Goal: Information Seeking & Learning: Learn about a topic

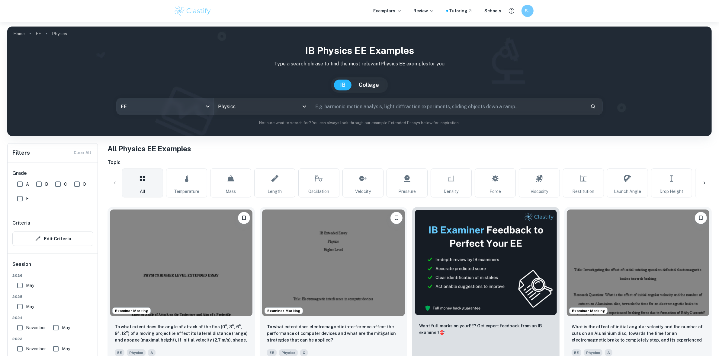
click at [186, 100] on body "We value your privacy We use cookies to enhance your browsing experience, serve…" at bounding box center [359, 200] width 719 height 356
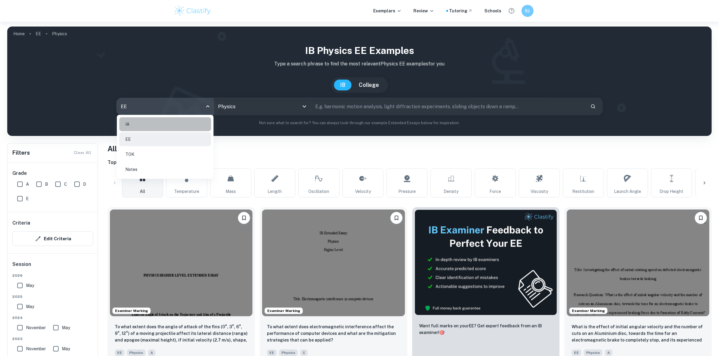
click at [136, 124] on li "IA" at bounding box center [165, 124] width 92 height 14
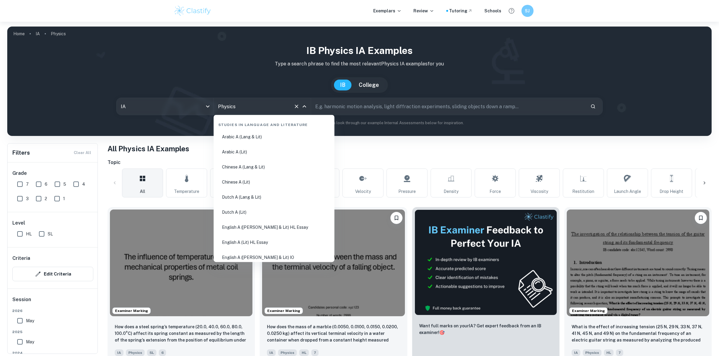
click at [228, 105] on input "Physics" at bounding box center [253, 106] width 75 height 11
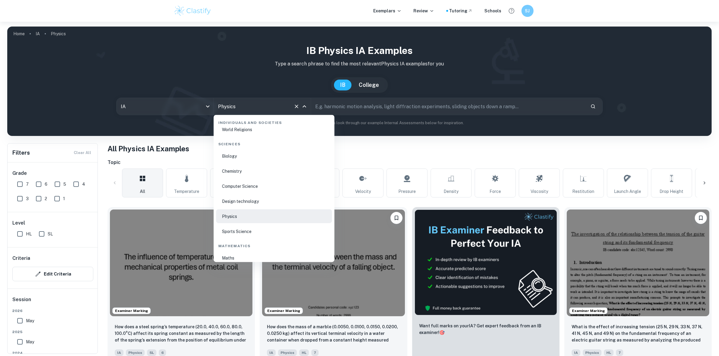
click at [233, 170] on li "Chemistry" at bounding box center [274, 171] width 116 height 14
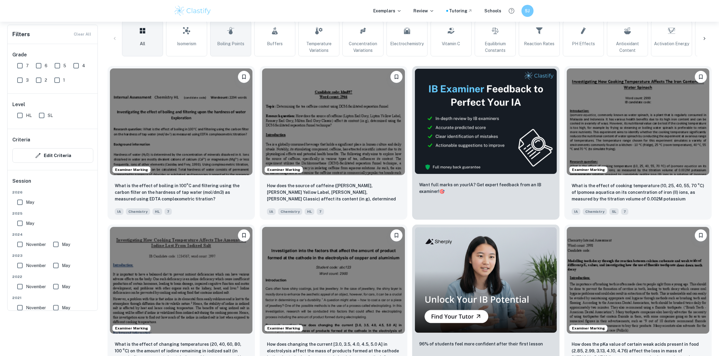
scroll to position [264, 0]
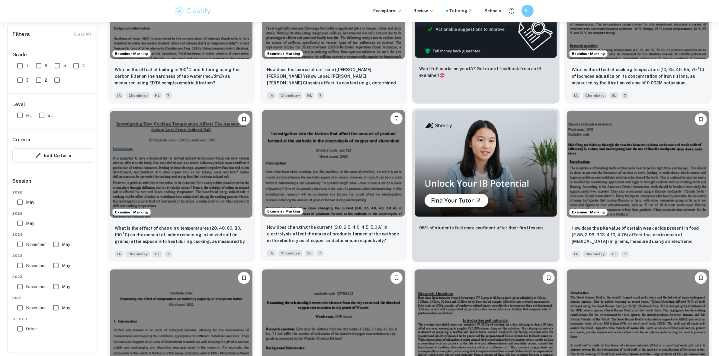
click at [307, 121] on img at bounding box center [333, 163] width 142 height 107
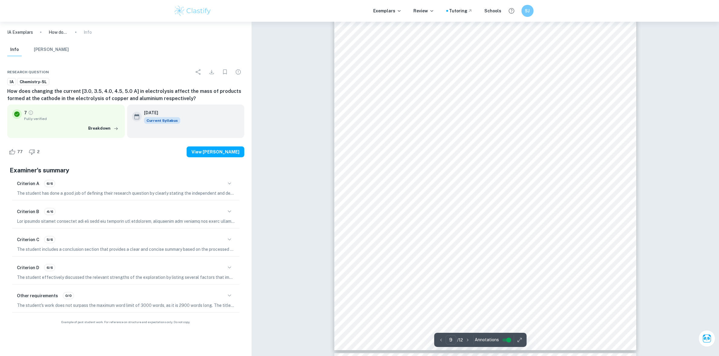
scroll to position [3508, 0]
drag, startPoint x: 296, startPoint y: 118, endPoint x: 314, endPoint y: 103, distance: 24.0
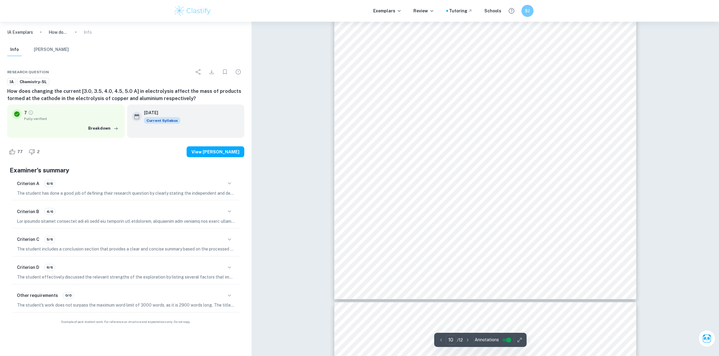
scroll to position [4074, 0]
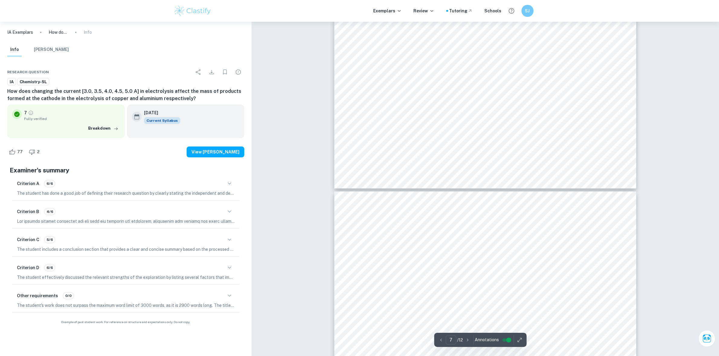
type input "6"
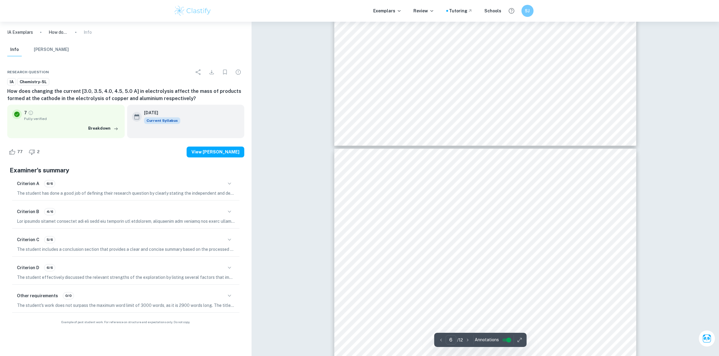
scroll to position [2050, 0]
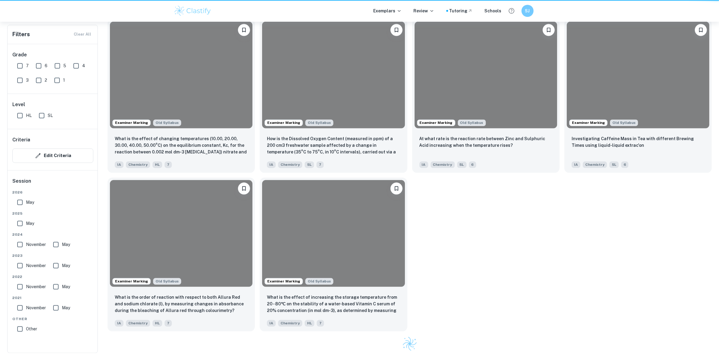
scroll to position [264, 0]
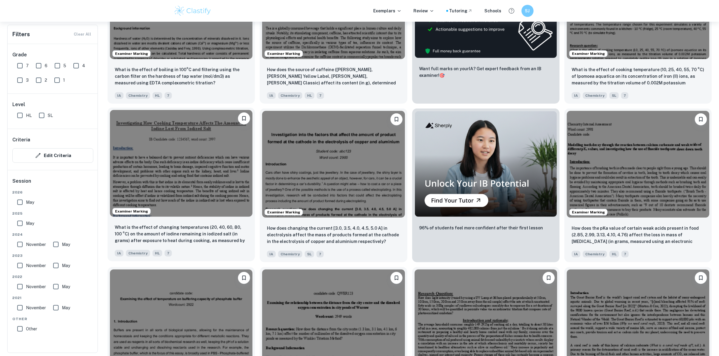
click at [195, 199] on img at bounding box center [181, 163] width 142 height 107
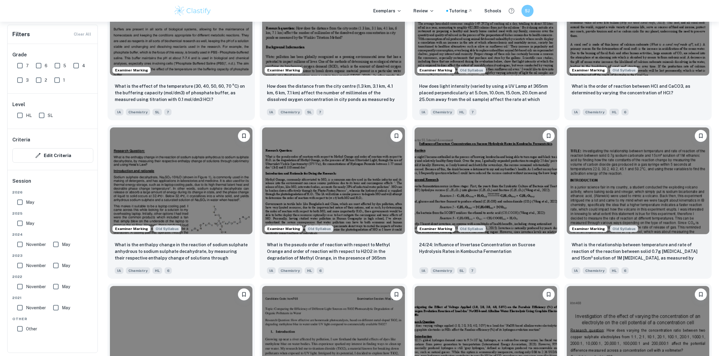
scroll to position [566, 0]
